Goal: Task Accomplishment & Management: Use online tool/utility

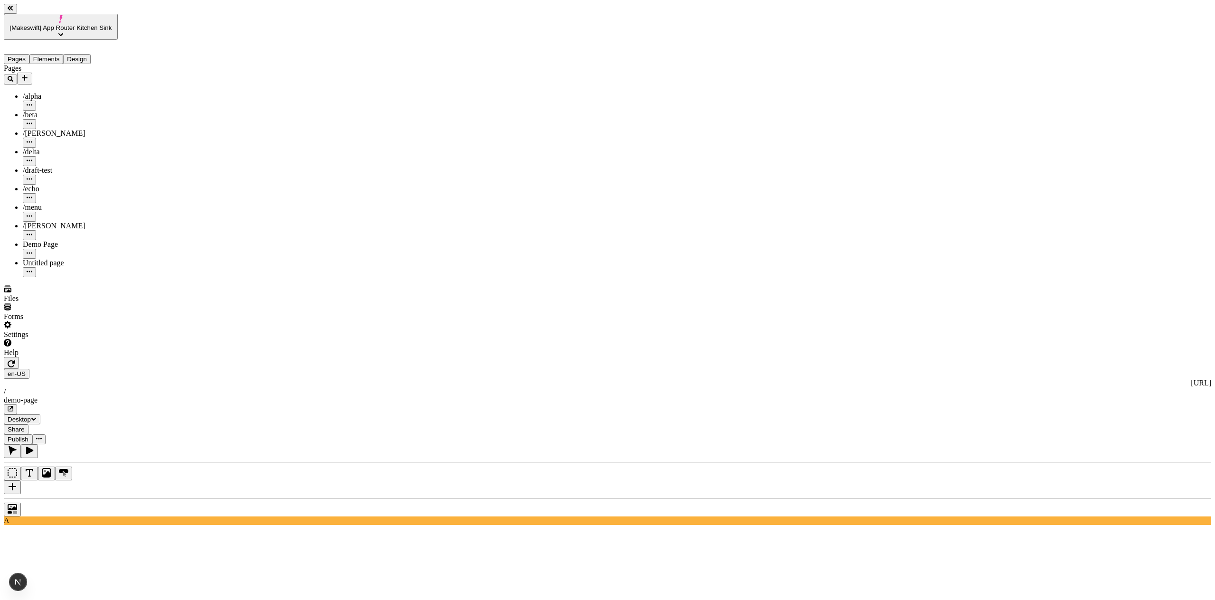
click at [23, 259] on div "Untitled page" at bounding box center [70, 268] width 95 height 19
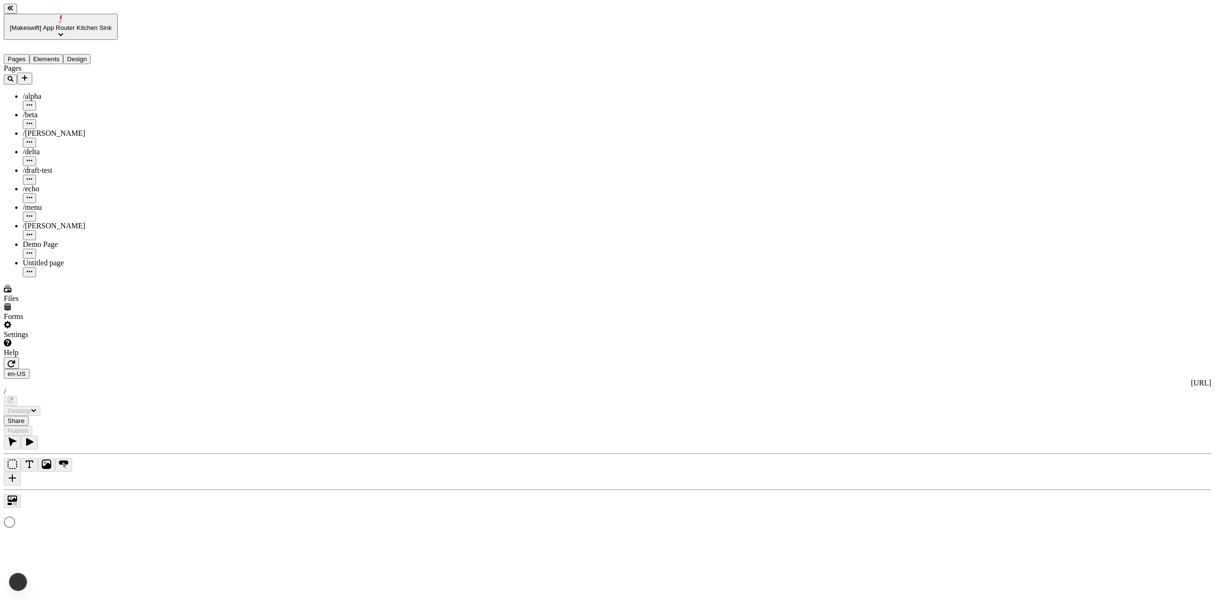
type input "/page-3"
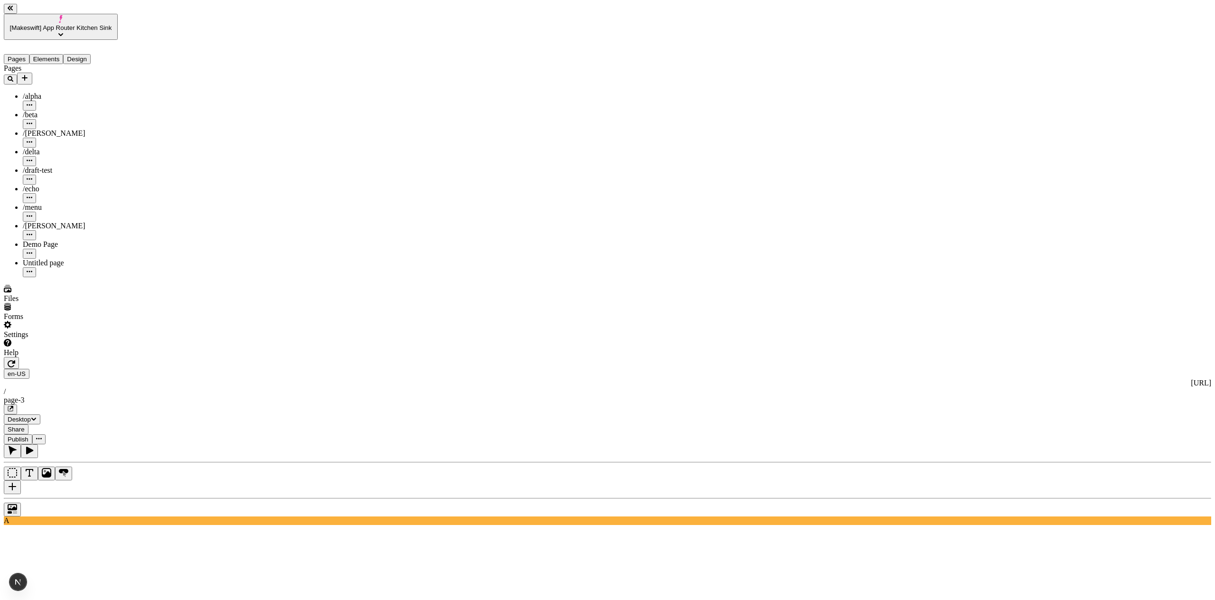
click at [28, 74] on icon "Add new" at bounding box center [25, 78] width 8 height 8
click at [78, 88] on div "Blank page" at bounding box center [93, 101] width 32 height 27
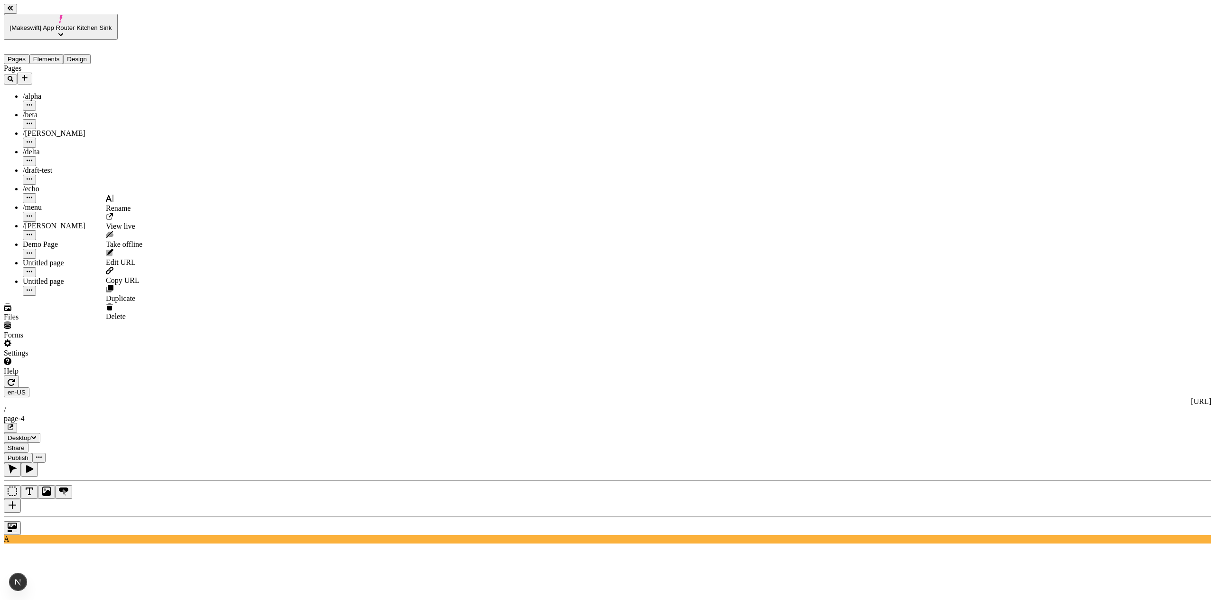
click at [36, 267] on button "button" at bounding box center [29, 272] width 13 height 10
click at [113, 202] on rect at bounding box center [112, 199] width 1 height 8
type input "swatch introspection"
click at [57, 248] on div "Pages /alpha /beta /charlie /delta /draft-test /echo /menu /romeo Demo Page swa…" at bounding box center [61, 180] width 114 height 232
click at [21, 521] on button "button" at bounding box center [12, 528] width 17 height 14
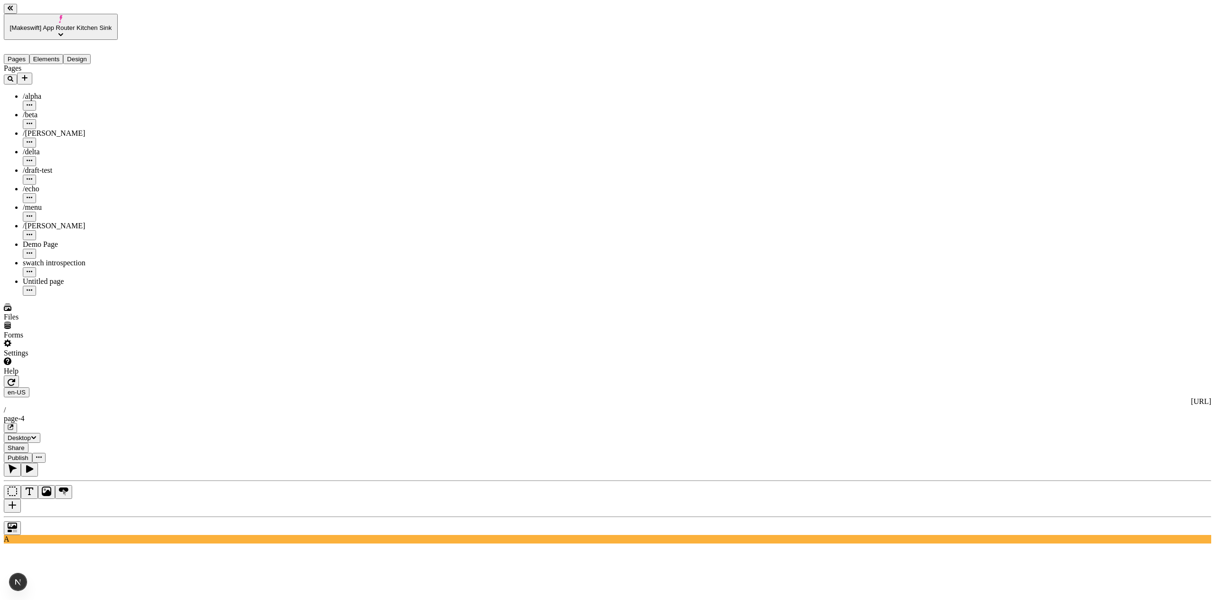
click at [15, 379] on icon "button" at bounding box center [12, 382] width 8 height 7
click at [124, 516] on div at bounding box center [607, 525] width 1207 height 19
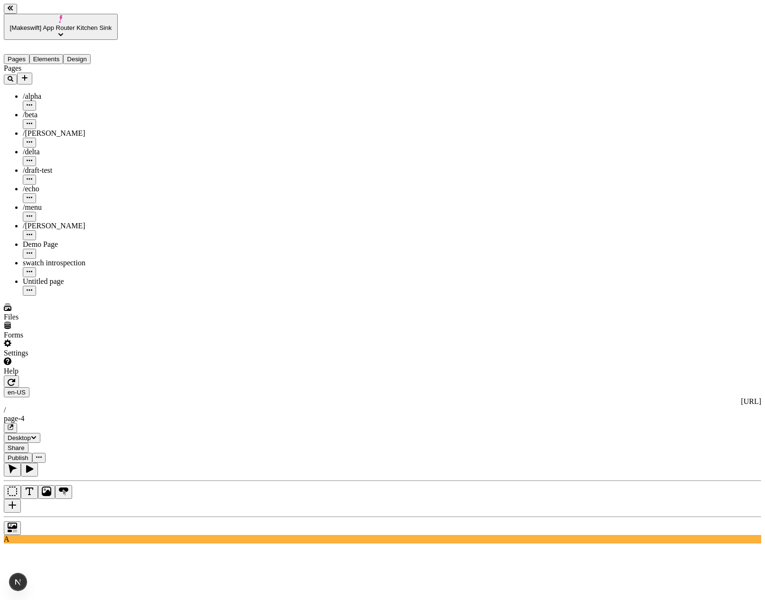
click at [53, 24] on span "[Makeswift] App Router Kitchen Sink" at bounding box center [61, 27] width 102 height 7
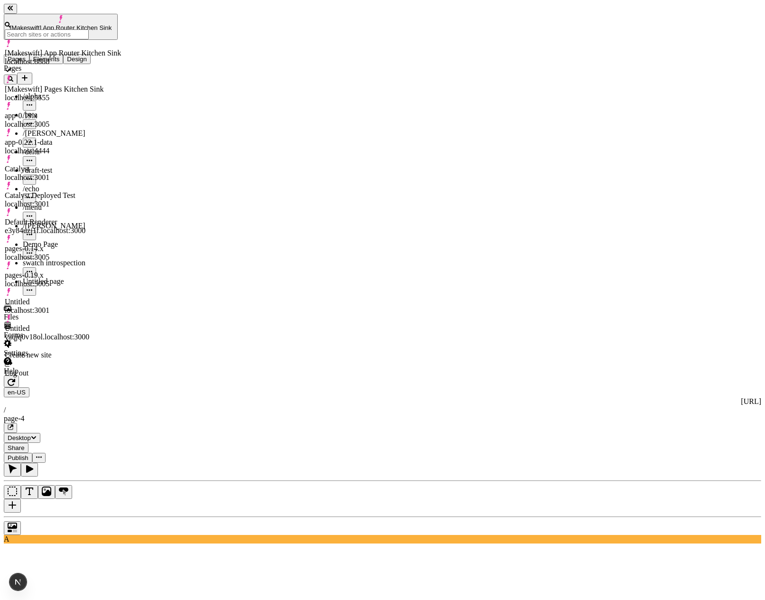
click at [59, 112] on div "app-0.19.x localhost:3005" at bounding box center [63, 120] width 116 height 17
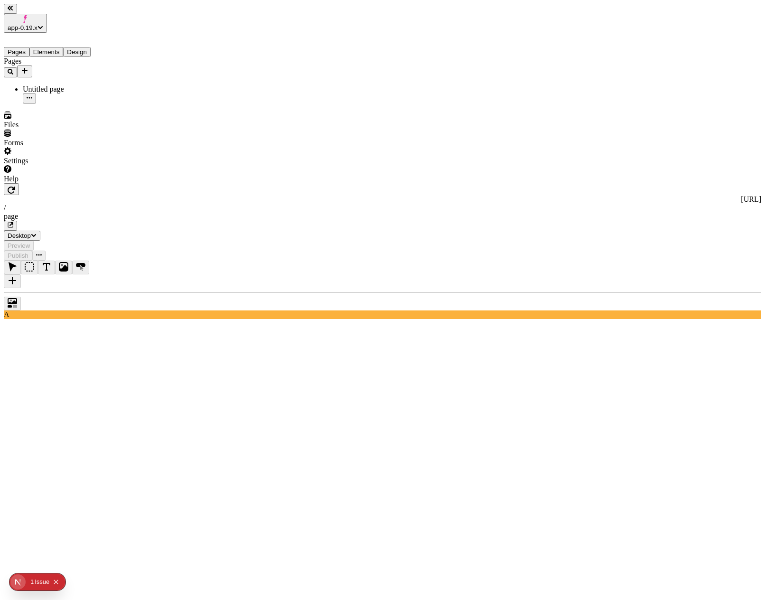
click at [19, 183] on button "button" at bounding box center [11, 189] width 15 height 12
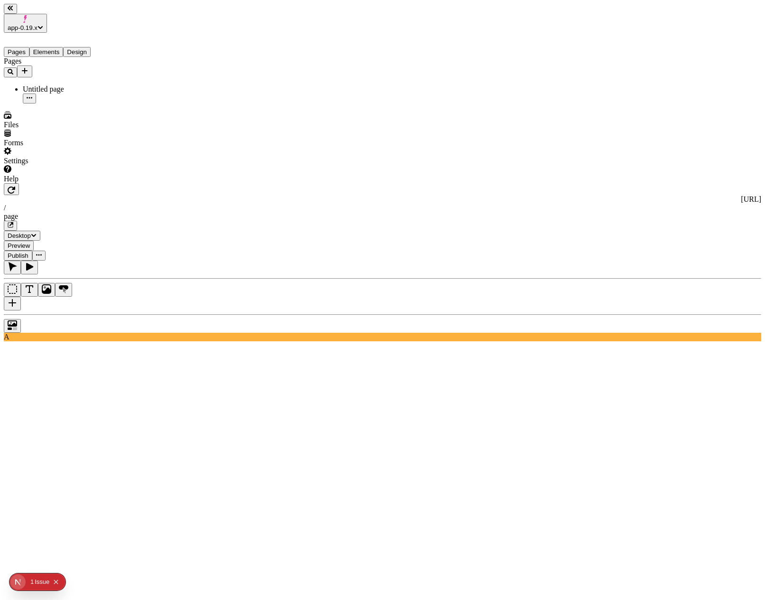
click at [21, 297] on button "button" at bounding box center [12, 304] width 17 height 14
click at [21, 319] on button "button" at bounding box center [12, 326] width 17 height 14
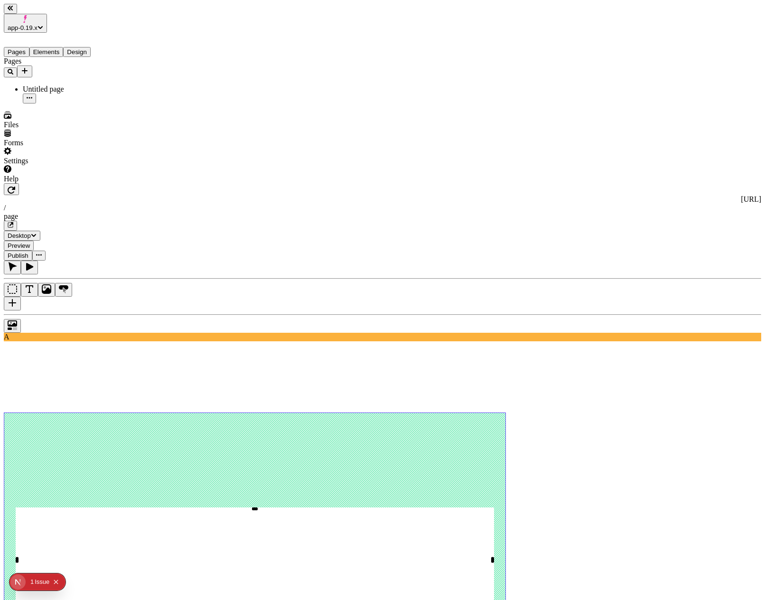
click at [15, 186] on icon "button" at bounding box center [12, 190] width 8 height 8
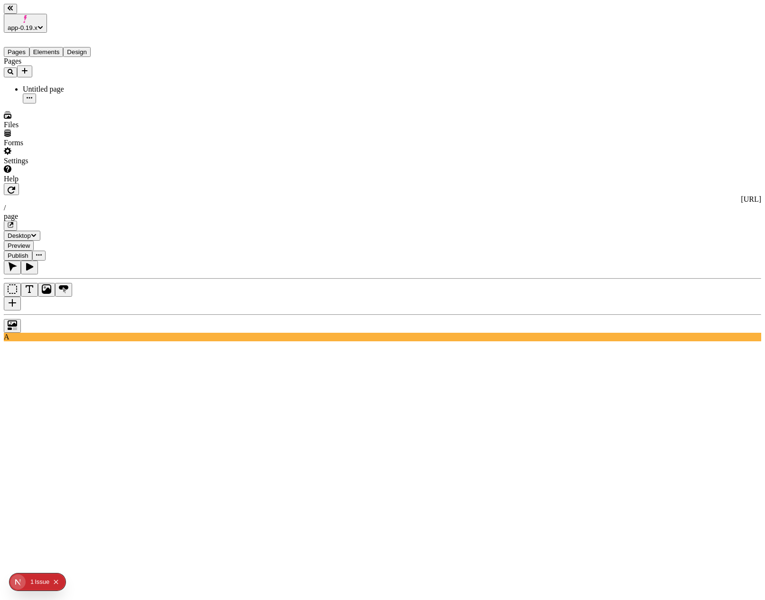
click at [16, 14] on button "app-0.19.x" at bounding box center [25, 23] width 43 height 19
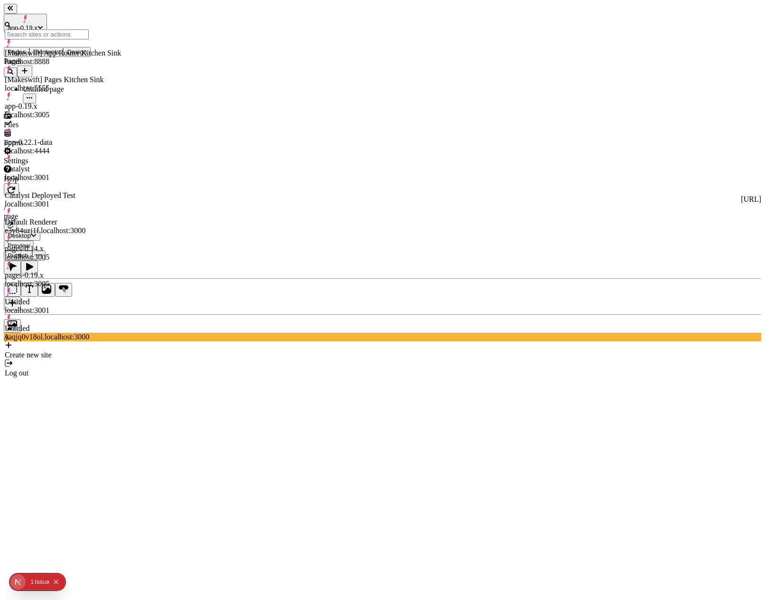
click at [69, 49] on div "[Makeswift] App Router Kitchen Sink" at bounding box center [63, 53] width 116 height 9
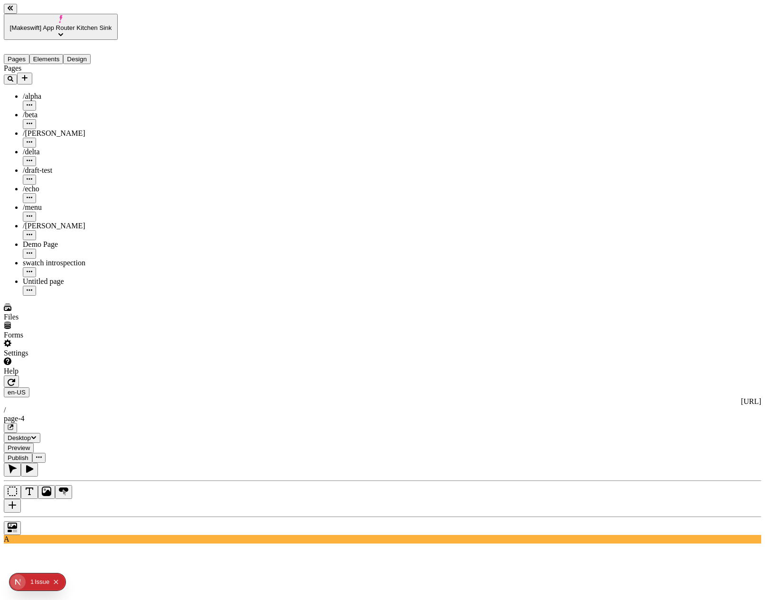
click at [19, 375] on button "button" at bounding box center [11, 381] width 15 height 12
click at [15, 378] on icon "button" at bounding box center [12, 382] width 8 height 8
click at [19, 375] on button "button" at bounding box center [11, 381] width 15 height 12
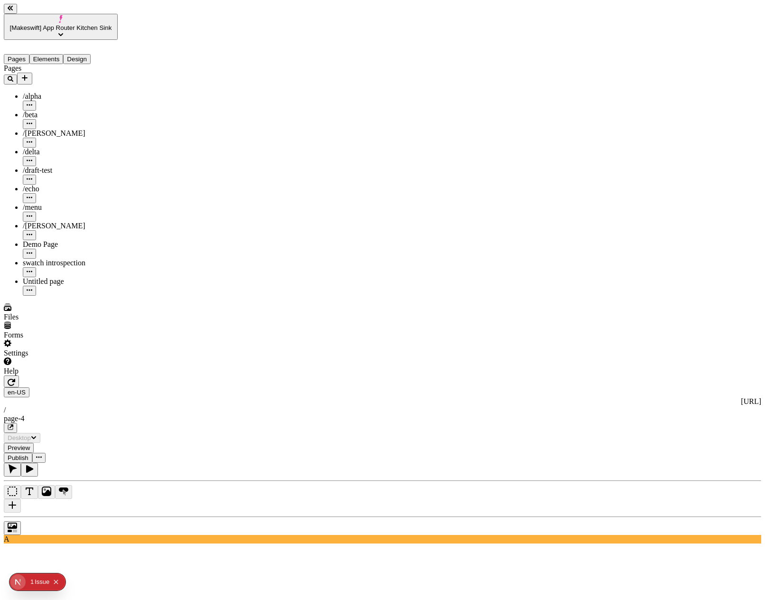
click at [19, 375] on button "button" at bounding box center [11, 381] width 15 height 12
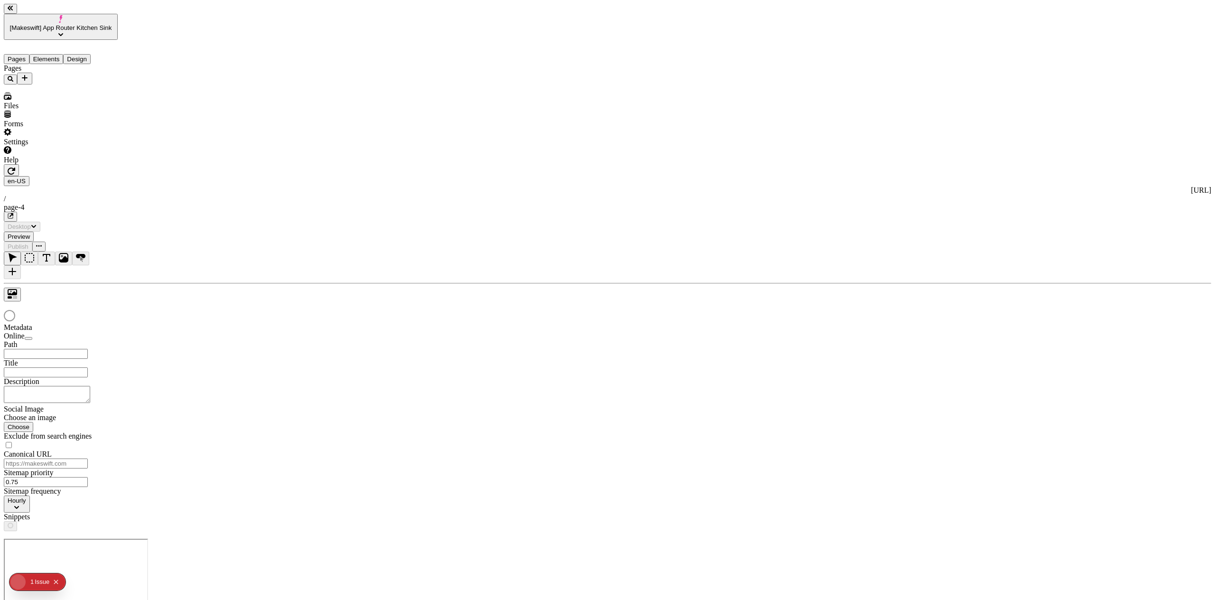
type input "/page-4"
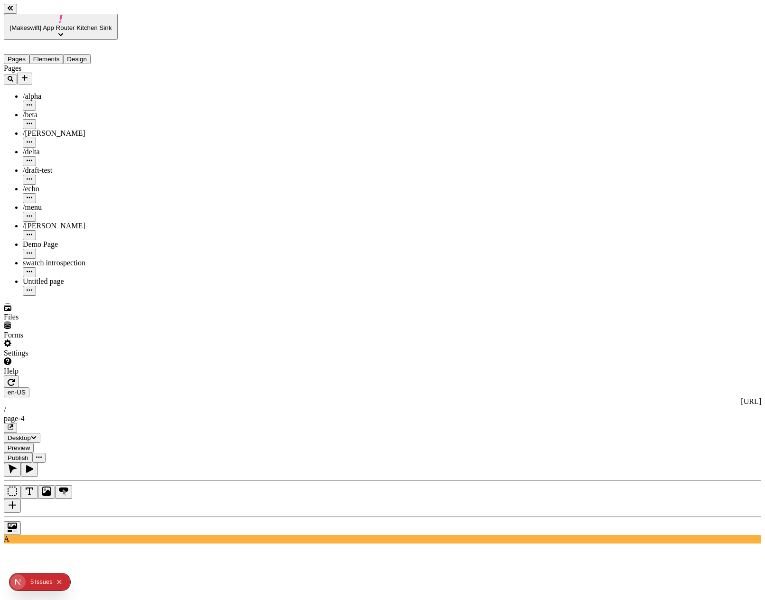
click at [19, 375] on button "button" at bounding box center [11, 381] width 15 height 12
click at [87, 24] on span "[Makeswift] App Router Kitchen Sink" at bounding box center [61, 27] width 102 height 7
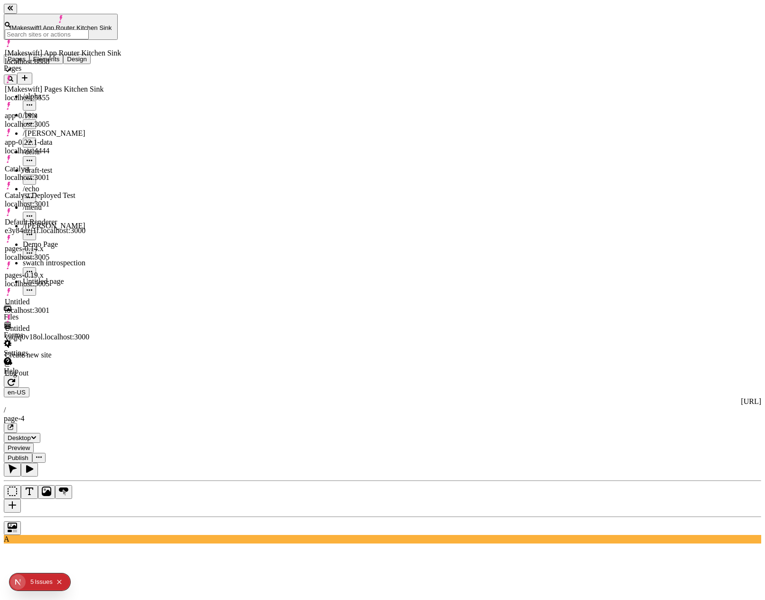
click at [75, 218] on div "Default Renderer e3y84uzj1f.localhost:3000" at bounding box center [63, 226] width 116 height 17
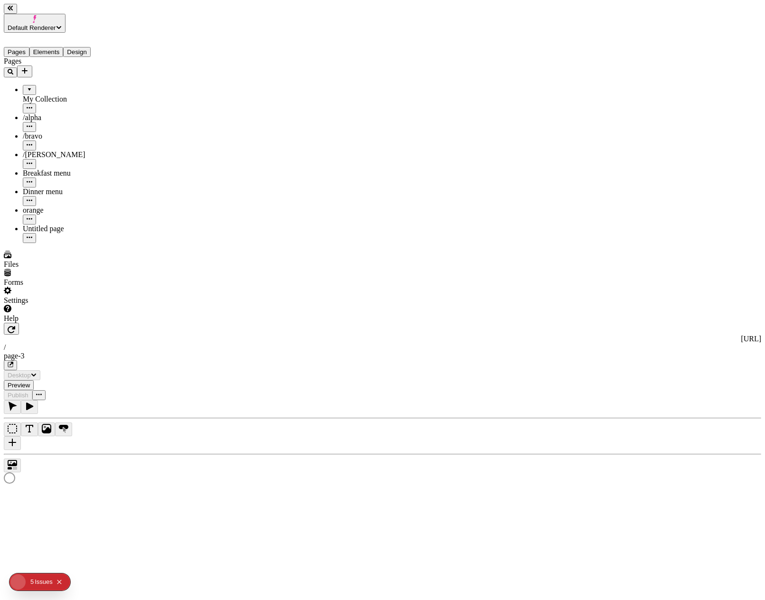
type input "/page-3"
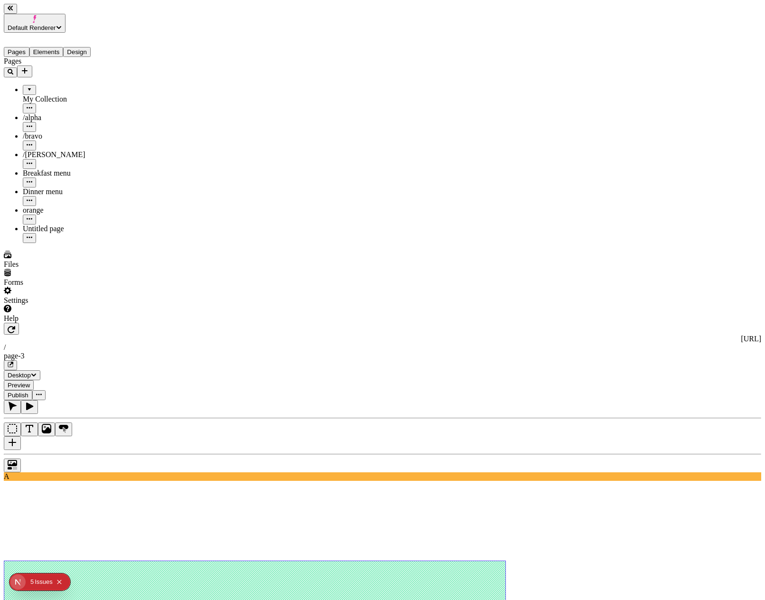
click at [15, 326] on icon "button" at bounding box center [12, 329] width 8 height 7
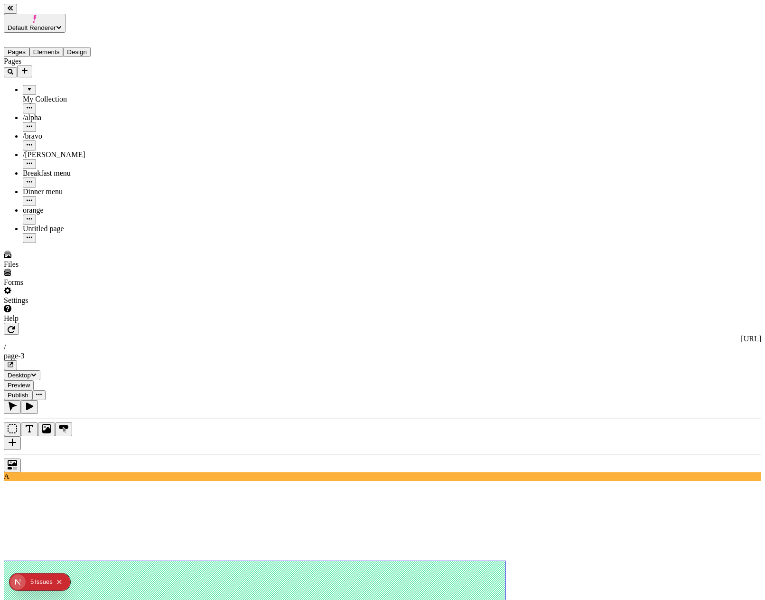
click at [42, 24] on span "Default Renderer" at bounding box center [32, 27] width 48 height 7
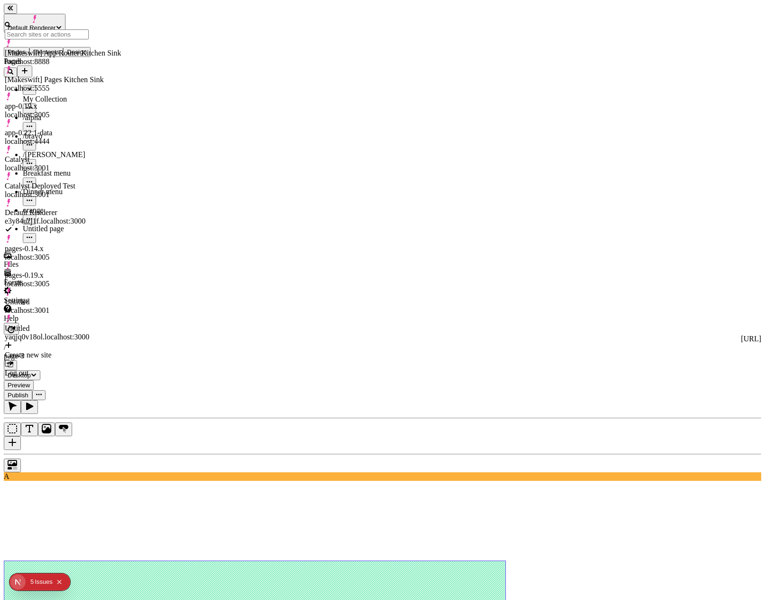
click at [55, 46] on div "[Makeswift] App Router Kitchen Sink localhost:8888" at bounding box center [63, 52] width 116 height 27
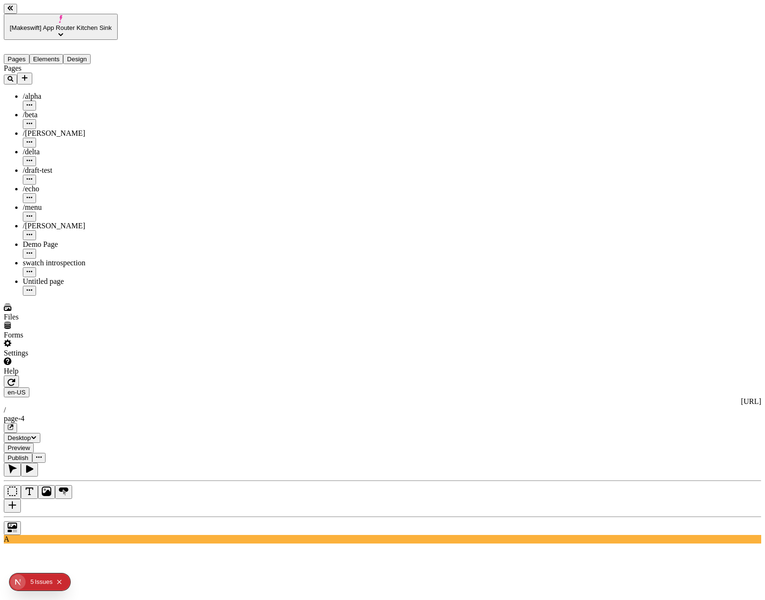
click at [21, 499] on button "button" at bounding box center [12, 506] width 17 height 14
click at [21, 521] on button "button" at bounding box center [12, 528] width 17 height 14
click at [19, 375] on button "button" at bounding box center [11, 381] width 15 height 12
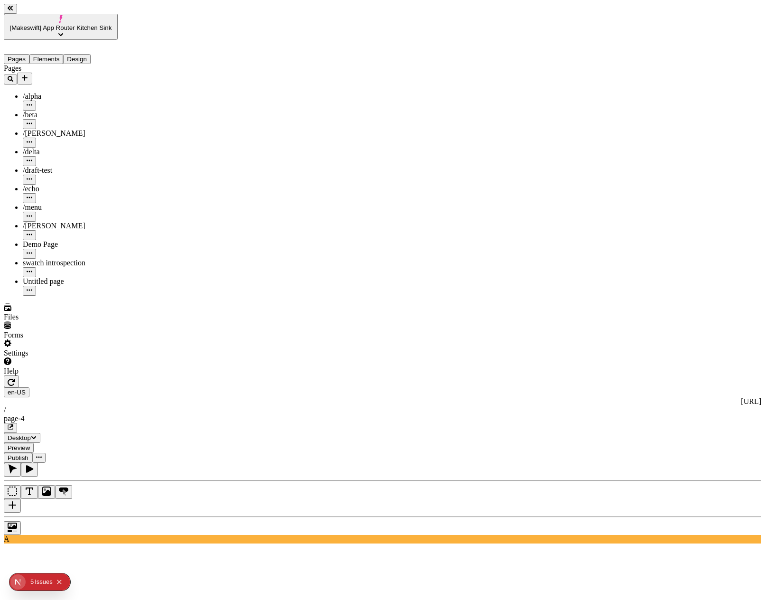
click at [21, 521] on button "button" at bounding box center [12, 528] width 17 height 14
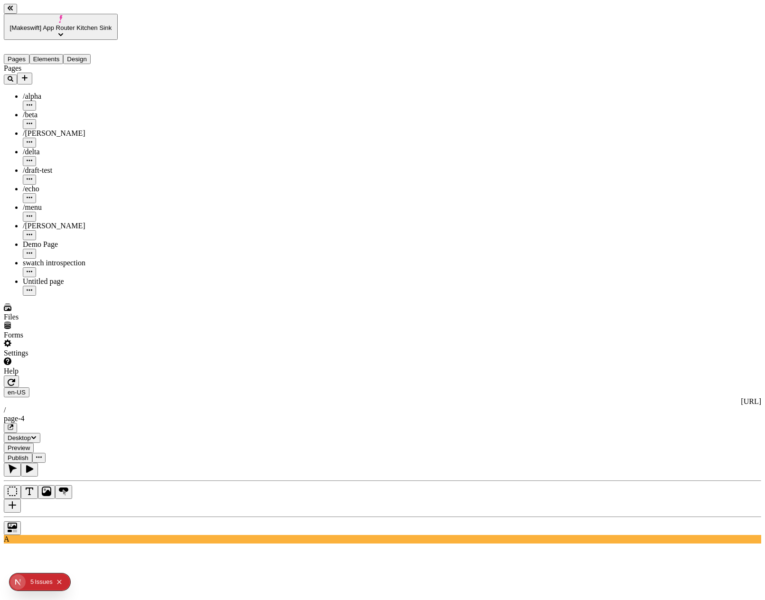
click at [15, 379] on icon "button" at bounding box center [12, 382] width 8 height 7
click at [15, 378] on icon "button" at bounding box center [12, 382] width 8 height 8
click at [21, 521] on button "button" at bounding box center [12, 528] width 17 height 14
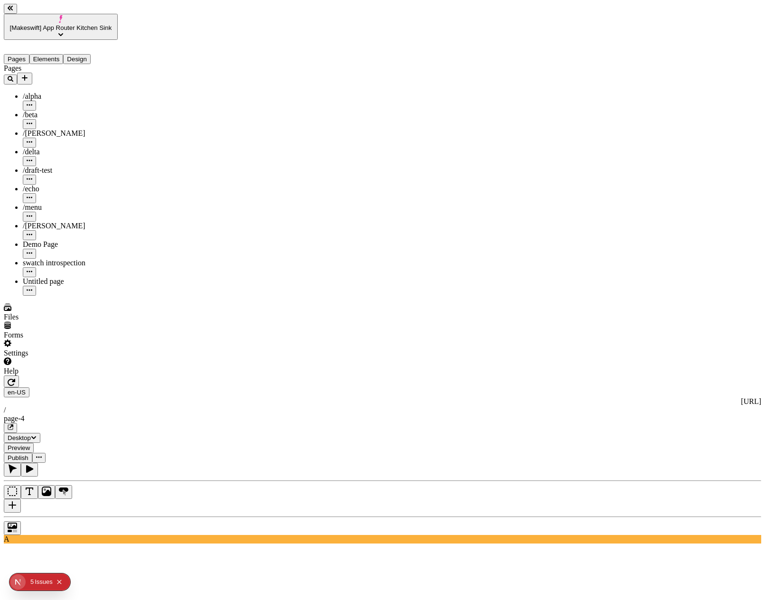
click at [21, 521] on button "button" at bounding box center [12, 528] width 17 height 14
click at [15, 379] on icon "button" at bounding box center [12, 382] width 8 height 7
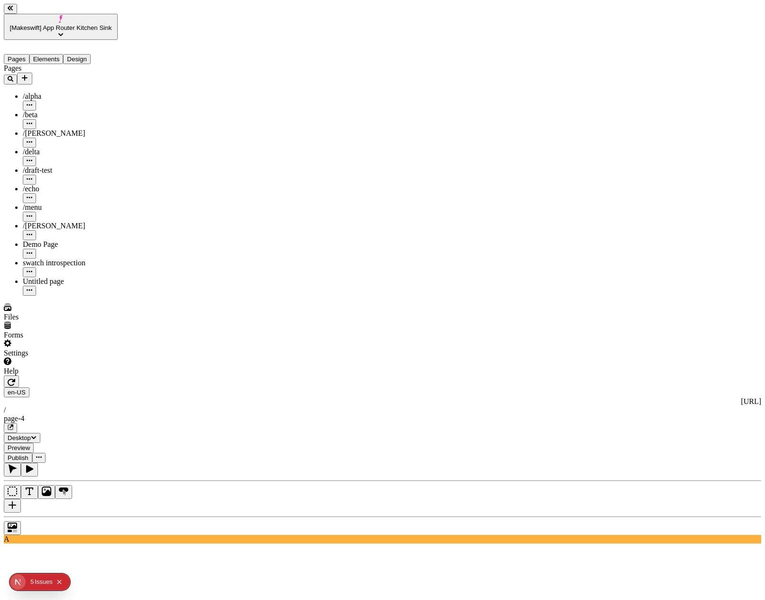
click at [19, 375] on button "button" at bounding box center [11, 381] width 15 height 12
click at [728, 53] on div "Color" at bounding box center [732, 56] width 57 height 9
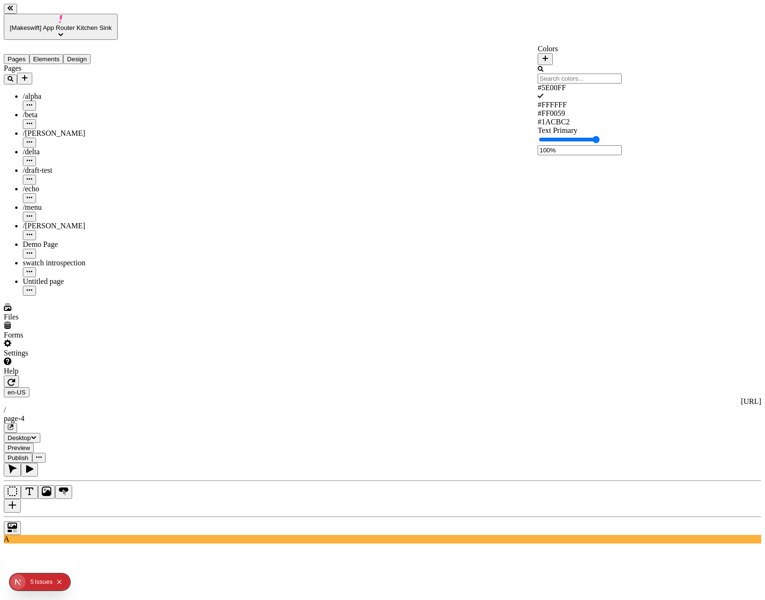
click at [622, 85] on div "#5E00FF" at bounding box center [580, 88] width 84 height 9
click at [622, 88] on div "#5E00FF" at bounding box center [580, 88] width 84 height 9
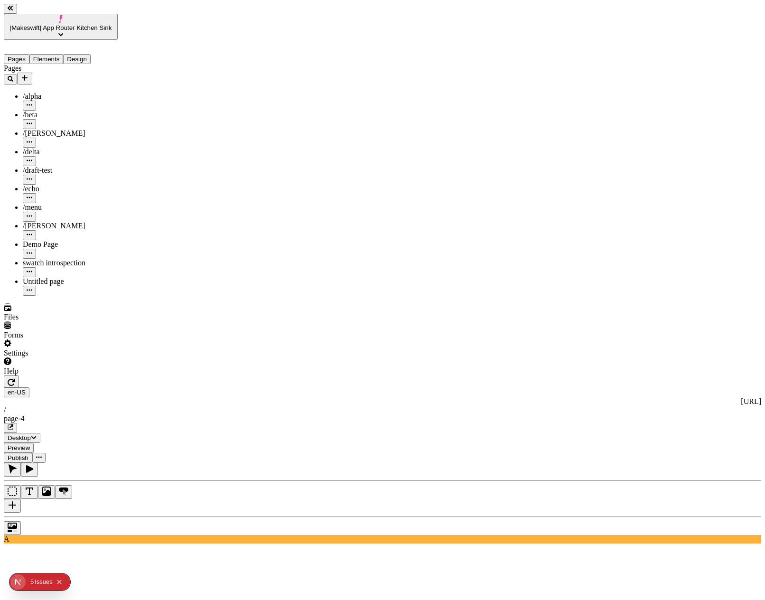
click at [19, 375] on button "button" at bounding box center [11, 381] width 15 height 12
